Goal: Task Accomplishment & Management: Use online tool/utility

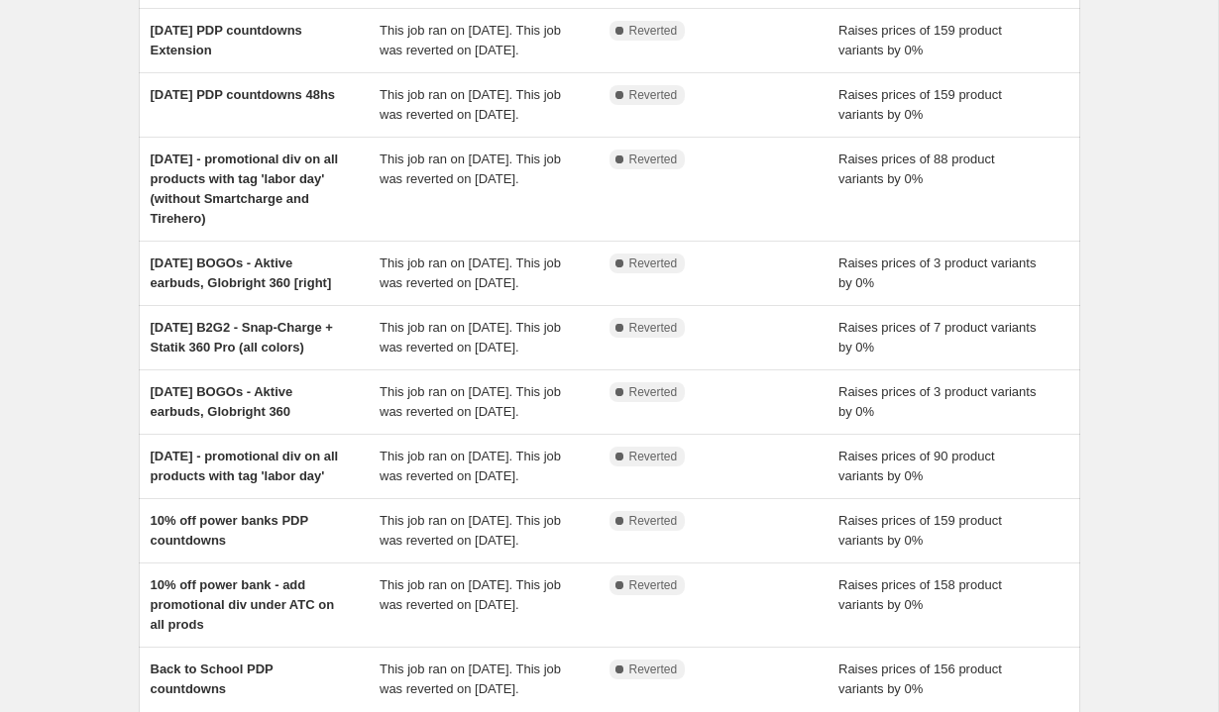
scroll to position [173, 0]
click at [41, 335] on div "NA Bulk Price Editor. This page is ready NA Bulk Price Editor Add new price cha…" at bounding box center [609, 367] width 1218 height 1080
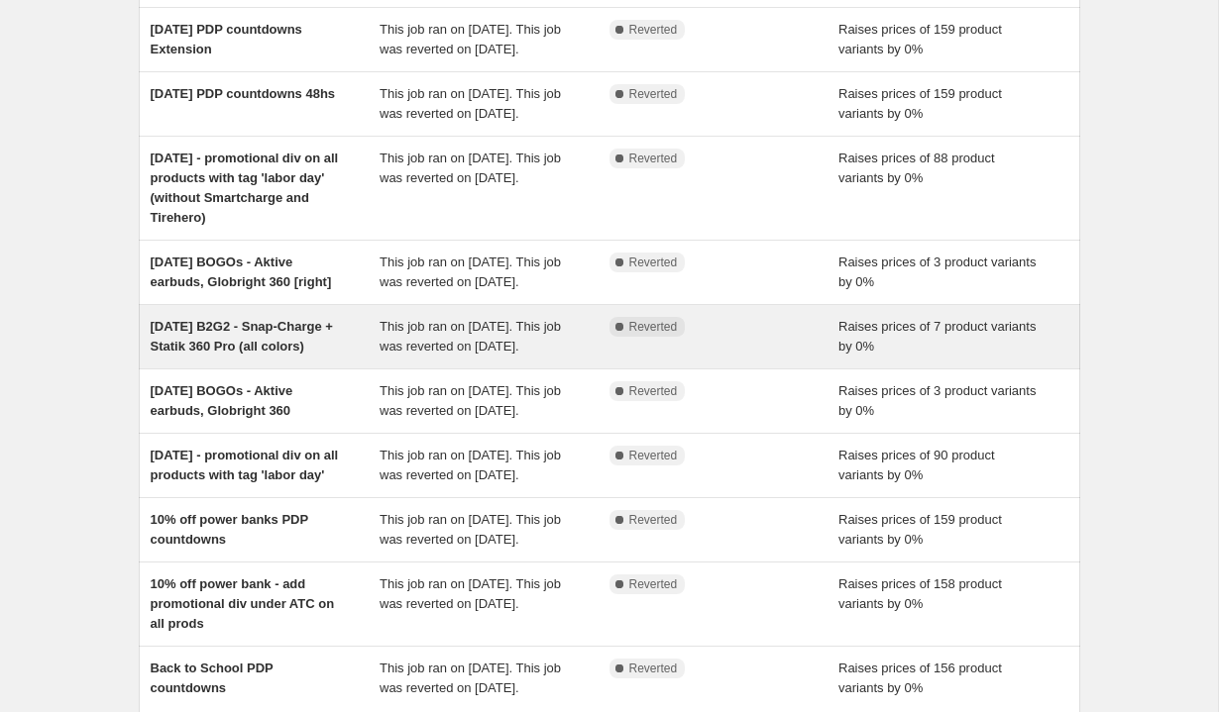
click at [188, 354] on span "Labor Day B2G2 - Snap-Charge + Statik 360 Pro (all colors)" at bounding box center [242, 336] width 182 height 35
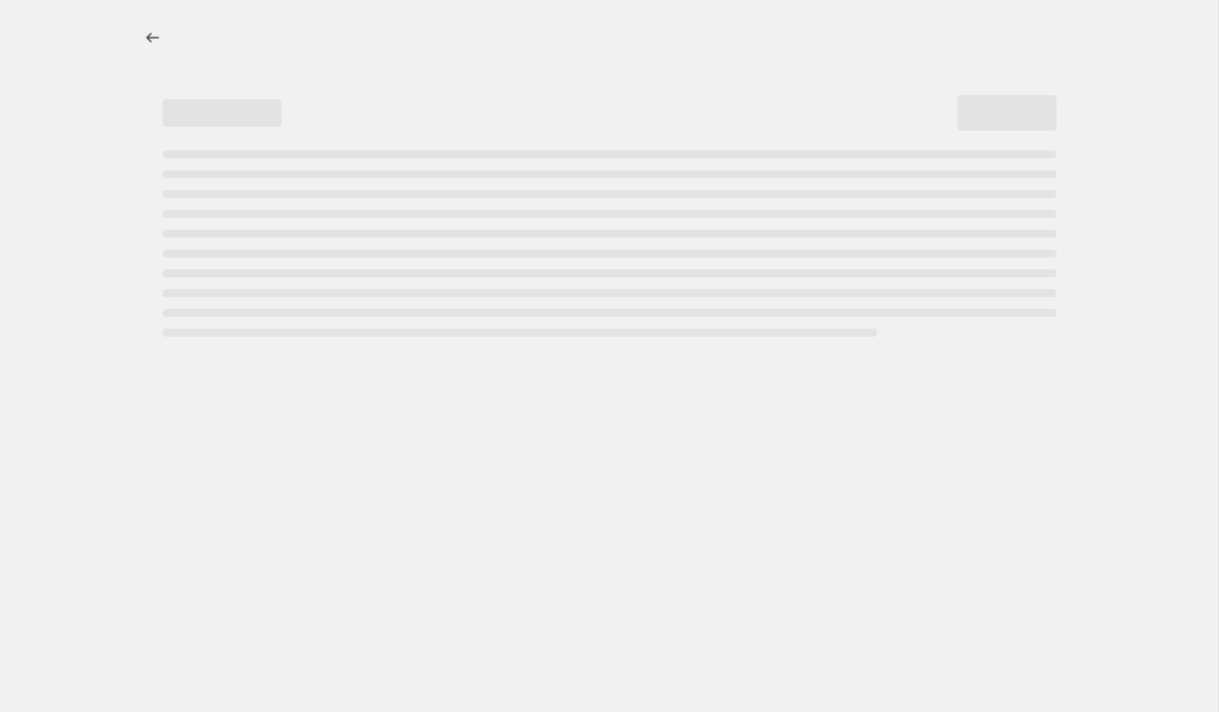
select select "percentage"
select select "no_change"
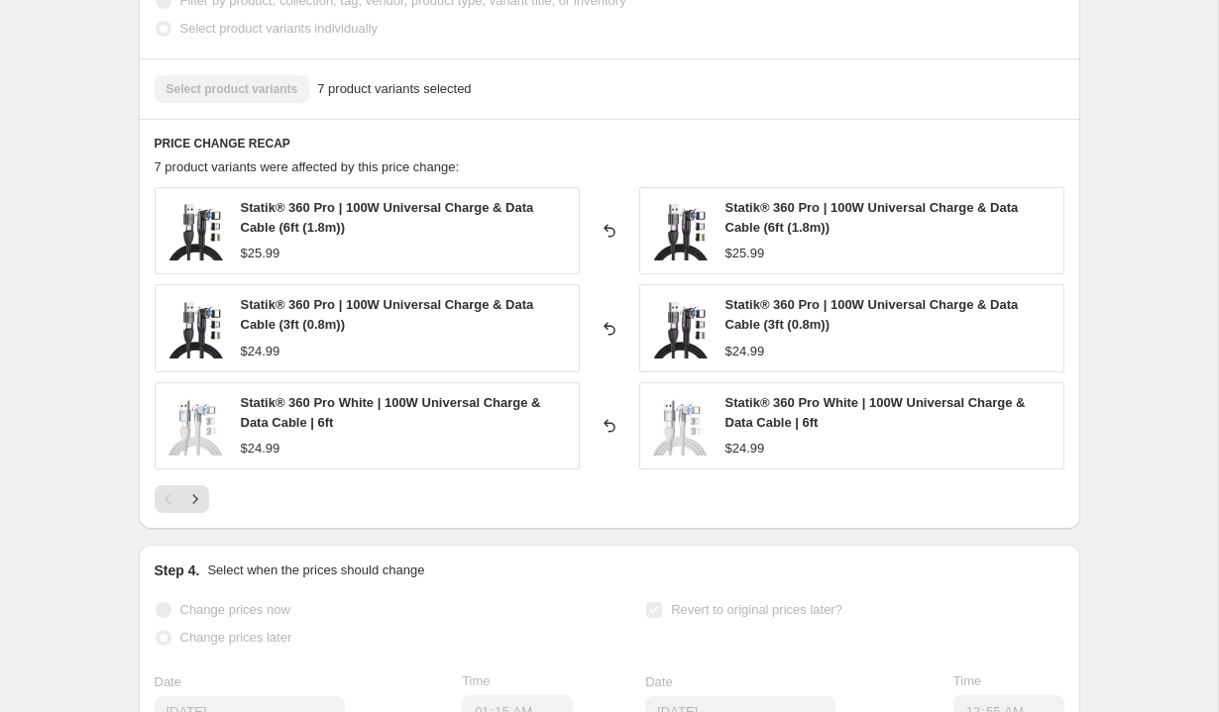
scroll to position [1284, 0]
click at [198, 499] on icon "Next" at bounding box center [195, 498] width 20 height 20
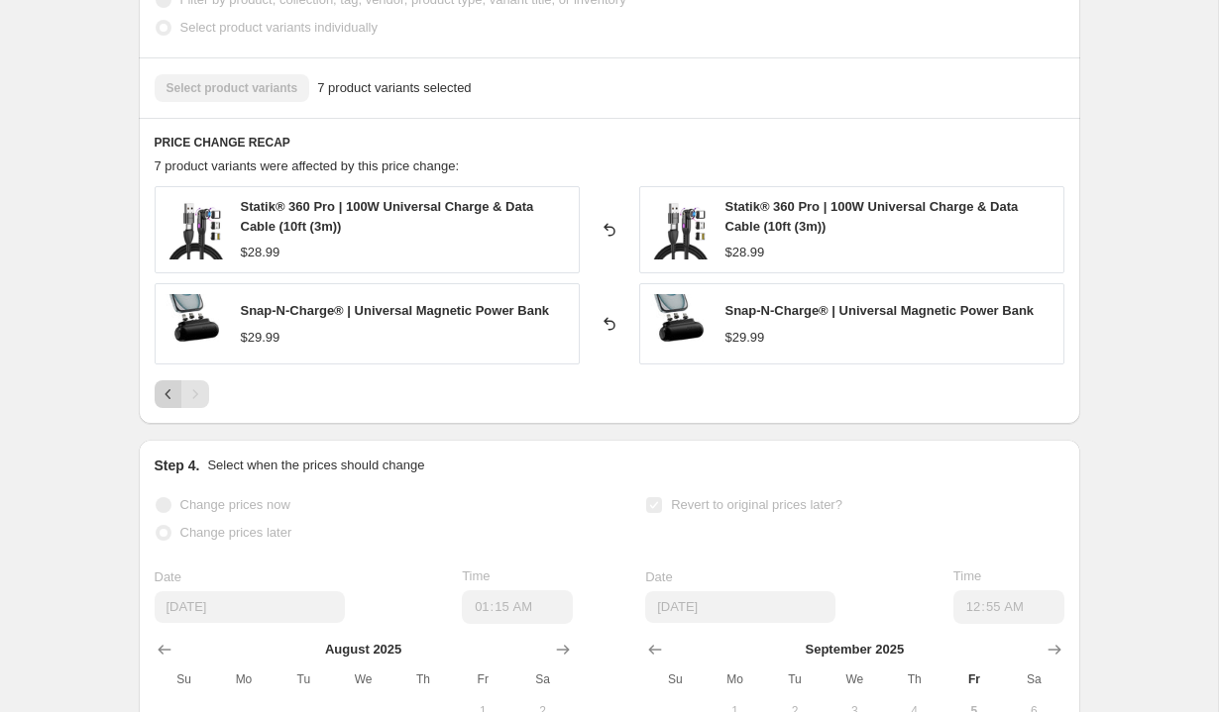
click at [156, 394] on button "Previous" at bounding box center [169, 394] width 28 height 28
